Goal: Transaction & Acquisition: Purchase product/service

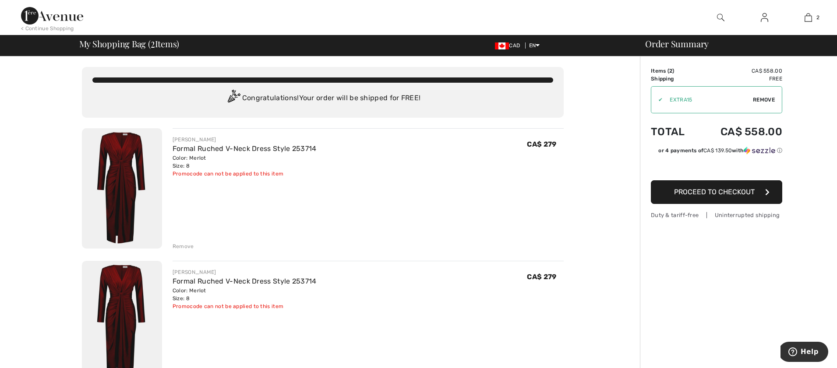
click at [808, 18] on img at bounding box center [808, 17] width 7 height 11
click at [818, 18] on span "2" at bounding box center [818, 18] width 3 height 8
click at [261, 193] on div "JOSEPH RIBKOFF Formal Ruched V-Neck Dress Style 253714 Color: Merlot Size: 8 Fi…" at bounding box center [368, 189] width 391 height 122
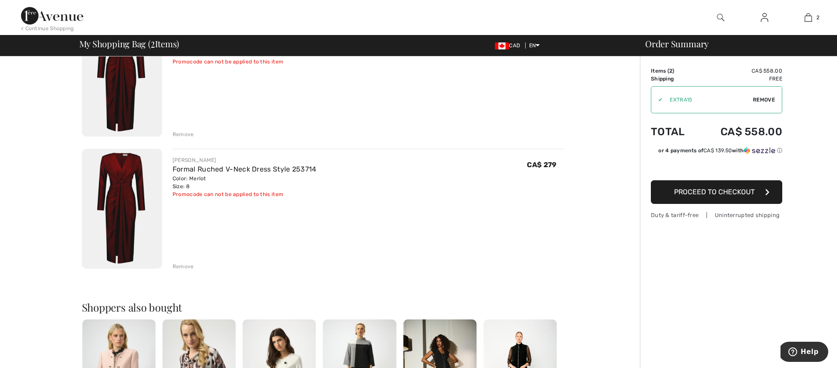
scroll to position [113, 0]
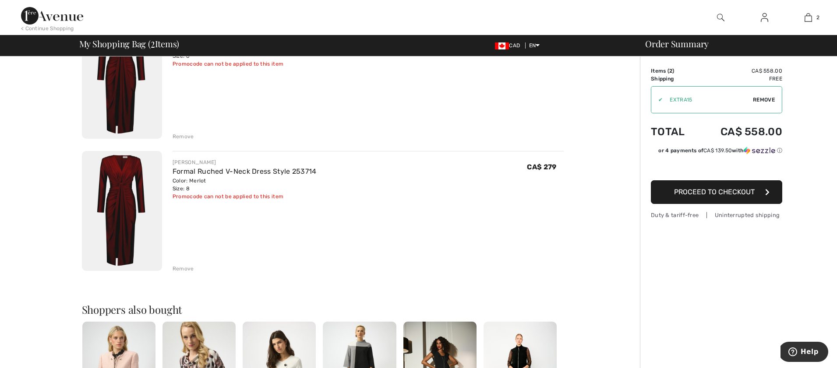
click at [178, 133] on div "Remove" at bounding box center [183, 137] width 21 height 8
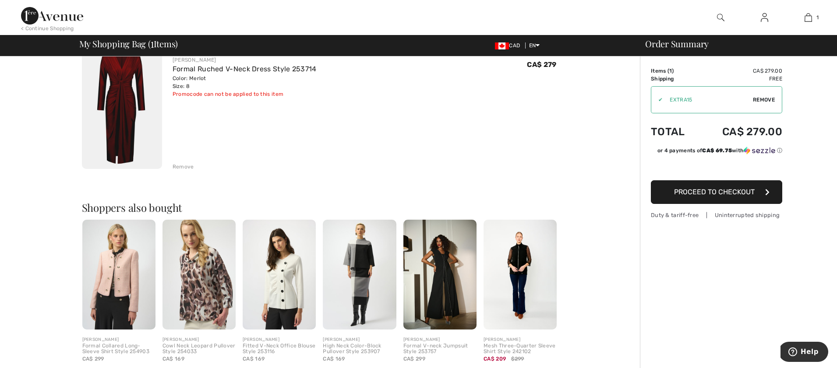
scroll to position [78, 0]
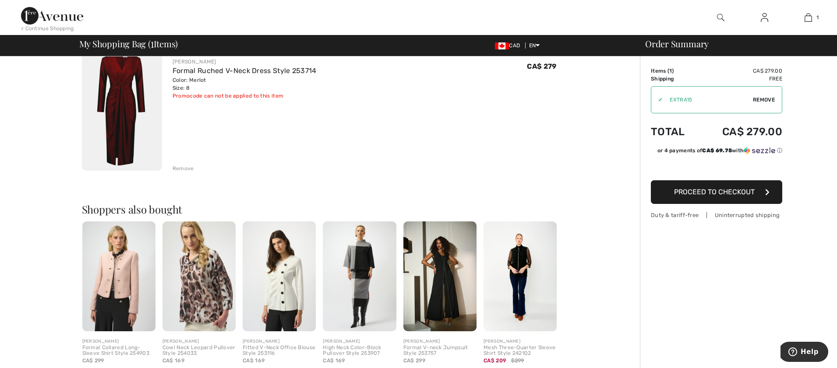
click at [732, 193] on span "Proceed to Checkout" at bounding box center [714, 192] width 81 height 8
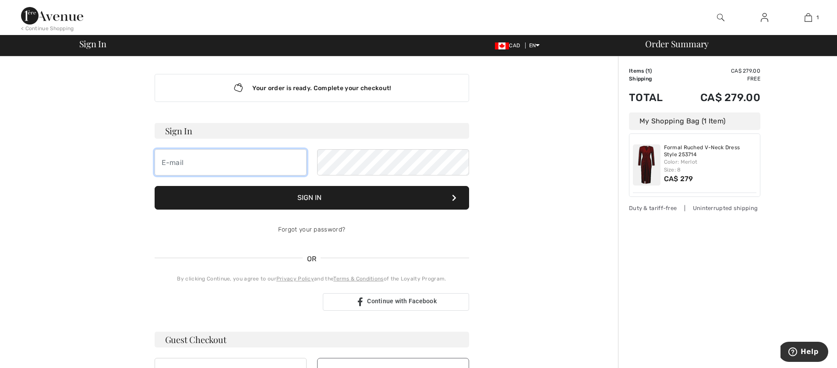
click at [174, 165] on input "email" at bounding box center [231, 162] width 152 height 26
type input "[EMAIL_ADDRESS][DOMAIN_NAME]"
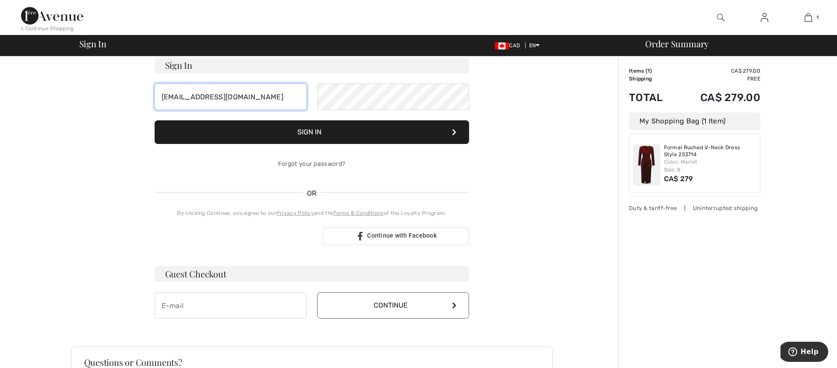
scroll to position [75, 0]
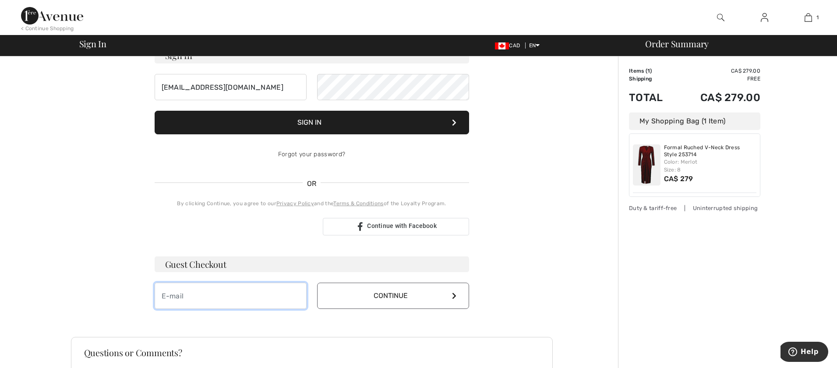
click at [196, 300] on input "email" at bounding box center [231, 296] width 152 height 26
type input "[EMAIL_ADDRESS][DOMAIN_NAME]"
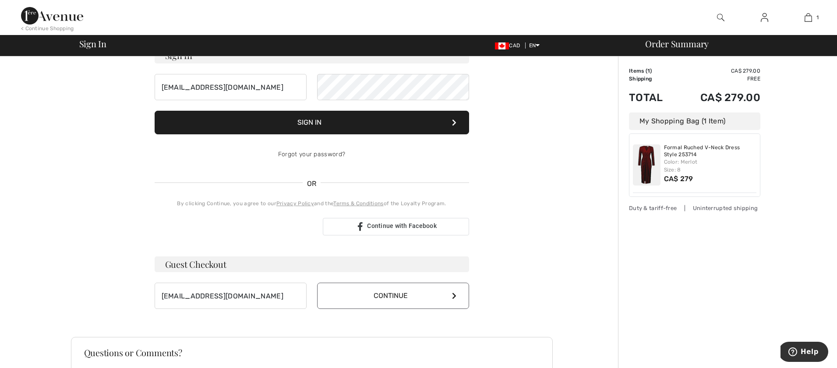
click at [404, 299] on button "Continue" at bounding box center [393, 296] width 152 height 26
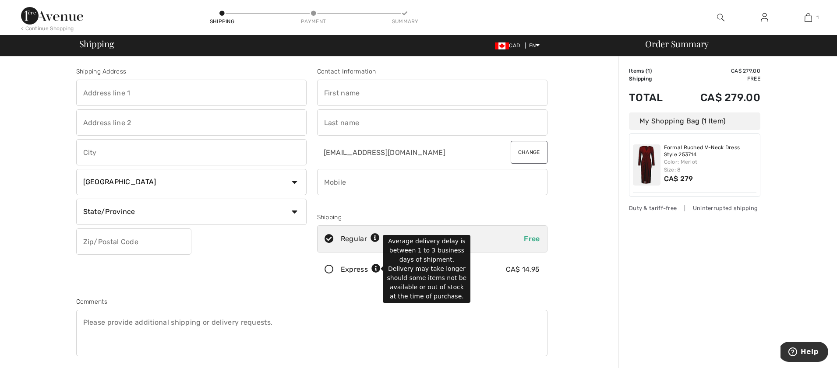
click at [378, 269] on icon at bounding box center [376, 269] width 9 height 9
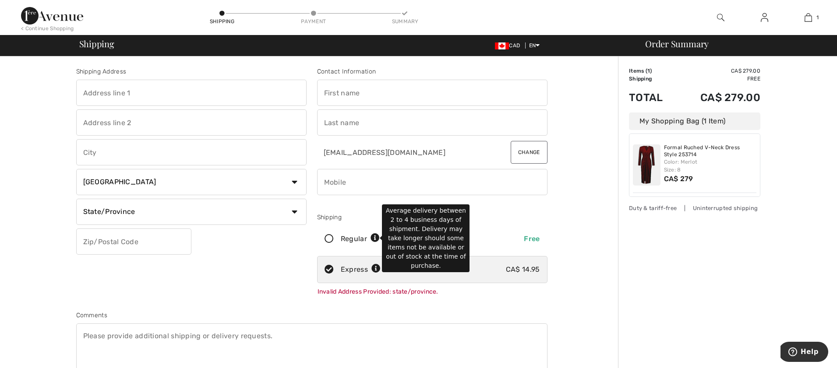
click at [376, 239] on icon at bounding box center [375, 238] width 9 height 9
radio input "true"
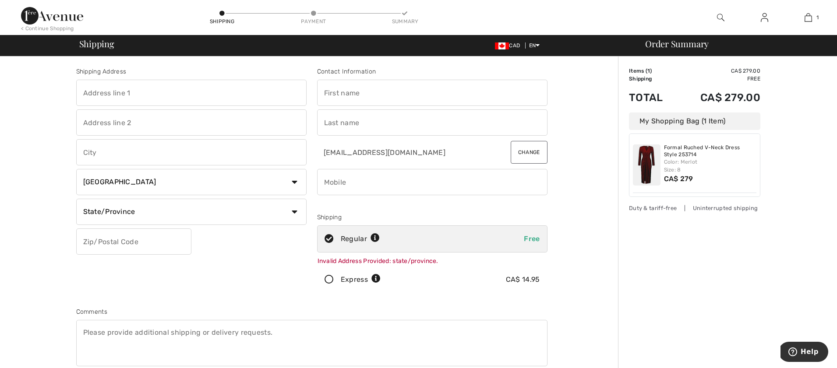
click at [113, 97] on input "text" at bounding box center [191, 93] width 230 height 26
type input "25 MARSHBORO AVE"
type input "DUNDAS"
select select "ON"
type input "L9H 5E1"
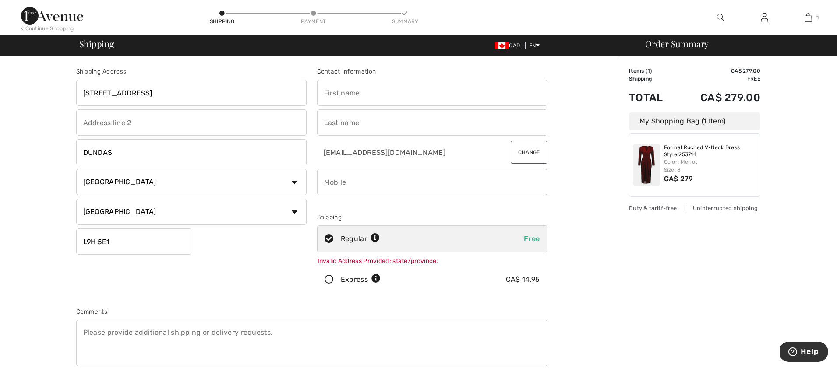
type input "Connie"
type input "Godyn"
type input "9059733655"
type input "L9H5E1"
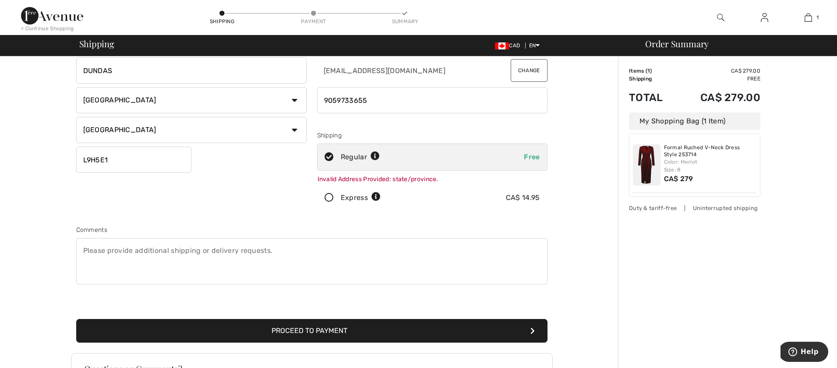
scroll to position [94, 0]
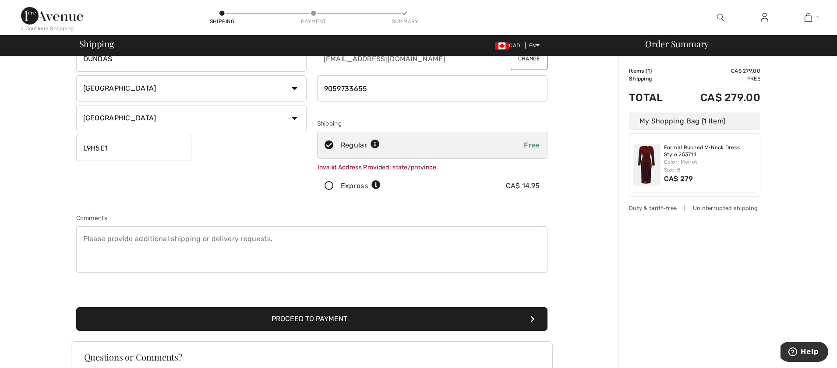
click at [101, 238] on textarea at bounding box center [311, 250] width 471 height 46
type textarea "Please leave at side door by garage."
click at [302, 319] on button "Proceed to Payment" at bounding box center [311, 320] width 471 height 24
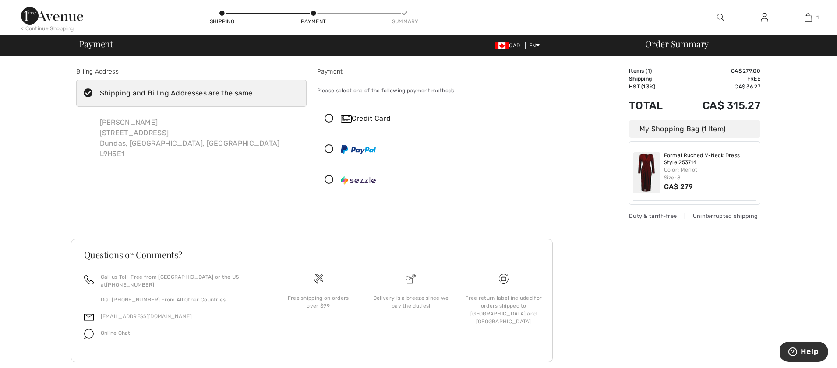
click at [329, 118] on icon at bounding box center [329, 118] width 23 height 9
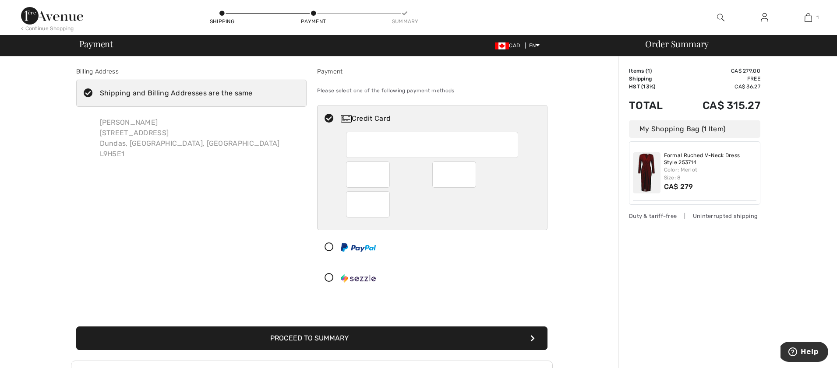
click at [333, 338] on button "Proceed to Summary" at bounding box center [311, 339] width 471 height 24
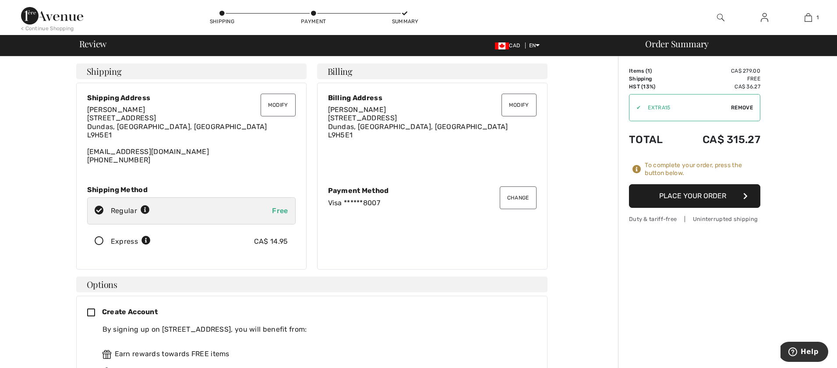
click at [690, 196] on button "Place Your Order" at bounding box center [694, 196] width 131 height 24
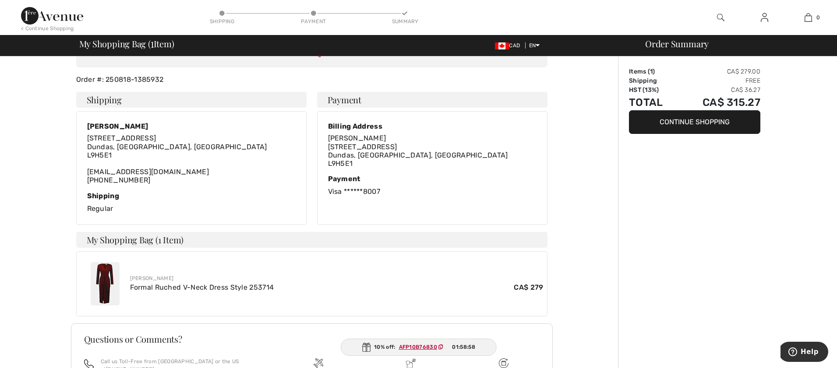
scroll to position [124, 0]
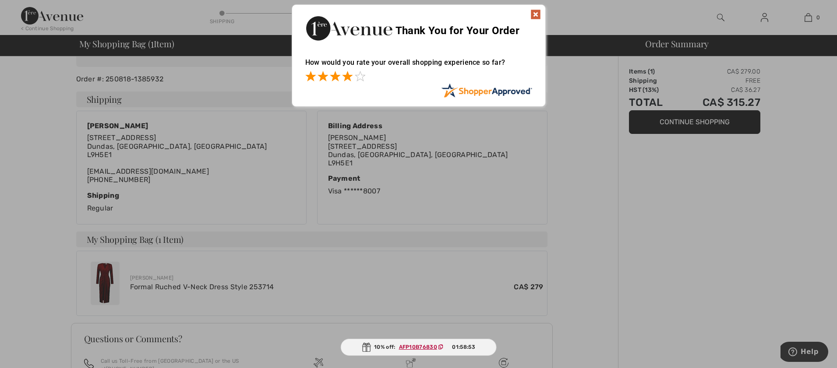
click at [348, 77] on span at bounding box center [347, 76] width 11 height 11
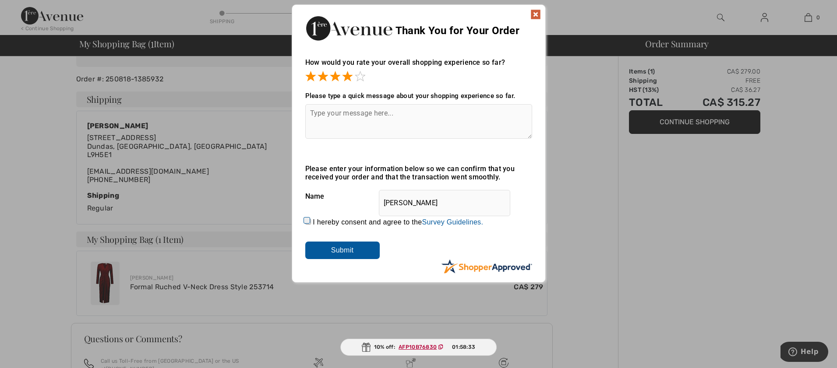
click at [386, 113] on textarea at bounding box center [418, 121] width 227 height 35
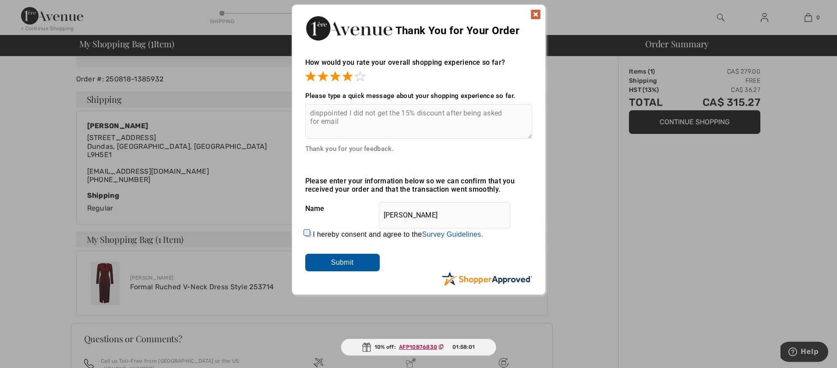
type textarea "disppointed I did not get the 15% discount after being asked for email"
click at [306, 233] on input "I hereby consent and agree to the By submitting a review, you grant permission …" at bounding box center [308, 234] width 6 height 6
checkbox input "true"
click at [340, 266] on input "Submit" at bounding box center [342, 263] width 74 height 18
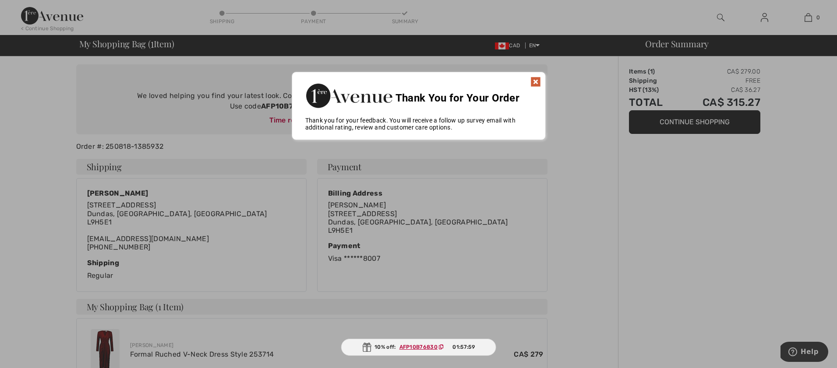
scroll to position [50, 0]
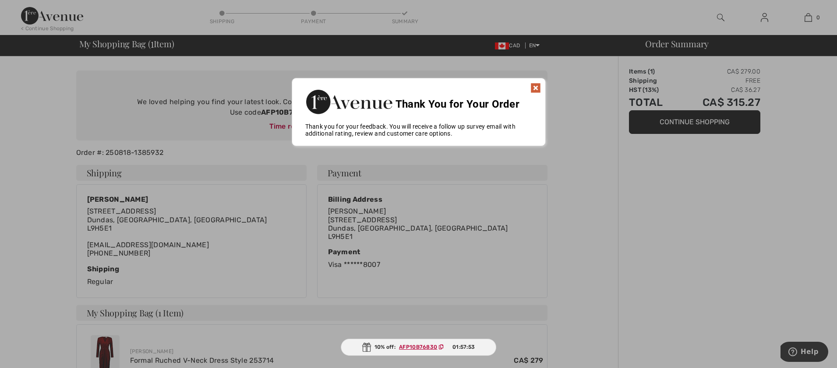
click at [537, 88] on img at bounding box center [536, 88] width 11 height 11
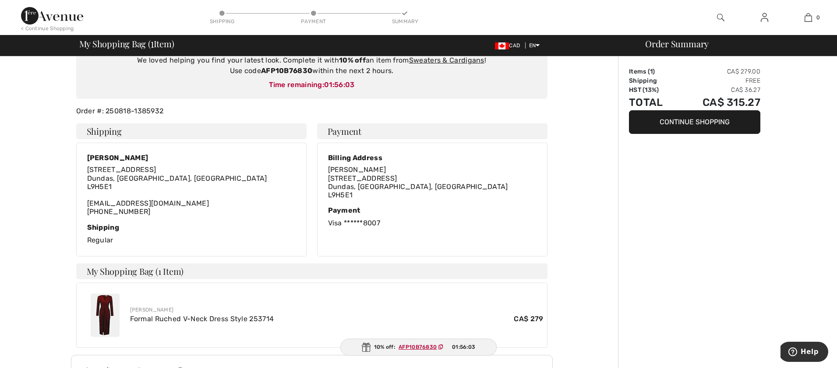
scroll to position [90, 0]
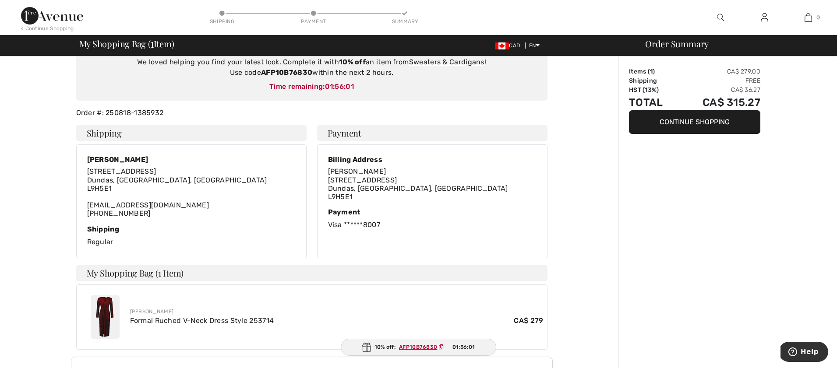
click at [706, 123] on button "Continue Shopping" at bounding box center [694, 122] width 131 height 24
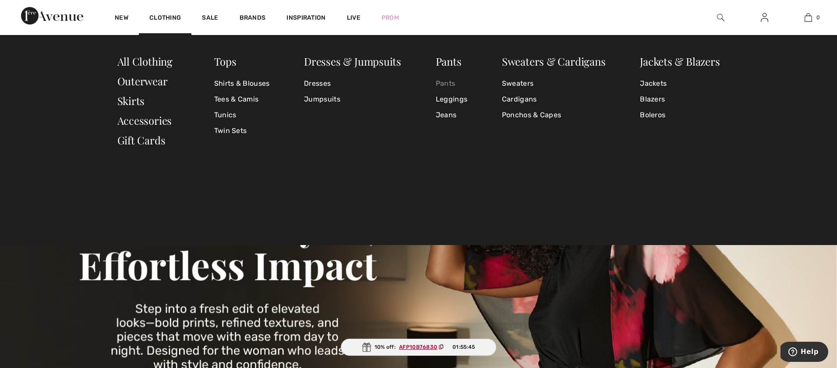
click at [447, 85] on link "Pants" at bounding box center [452, 84] width 32 height 16
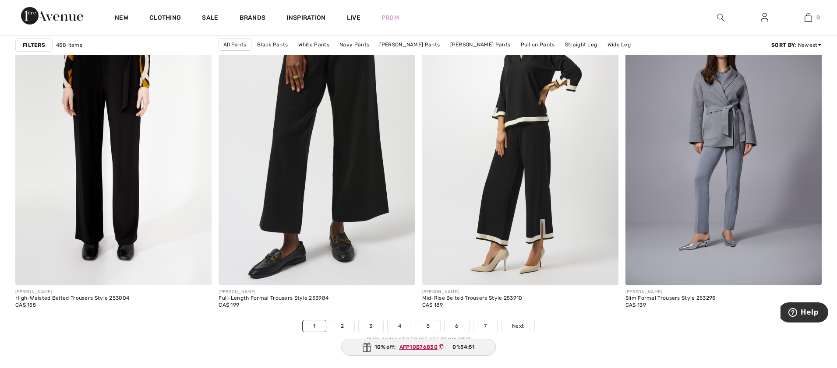
scroll to position [4968, 0]
